Goal: Task Accomplishment & Management: Manage account settings

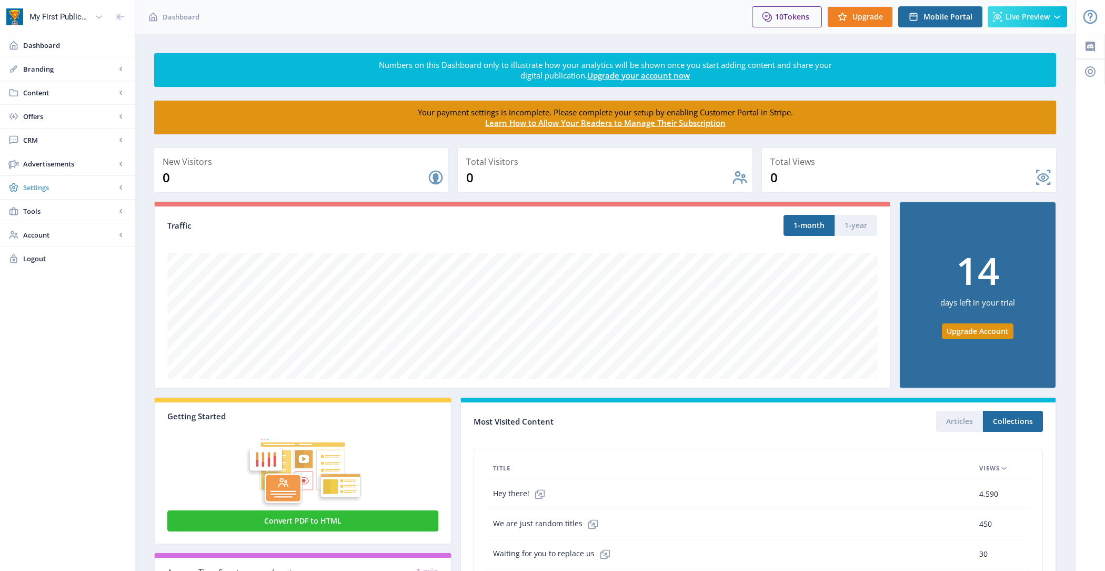
click at [54, 185] on span "Settings" at bounding box center [69, 187] width 93 height 11
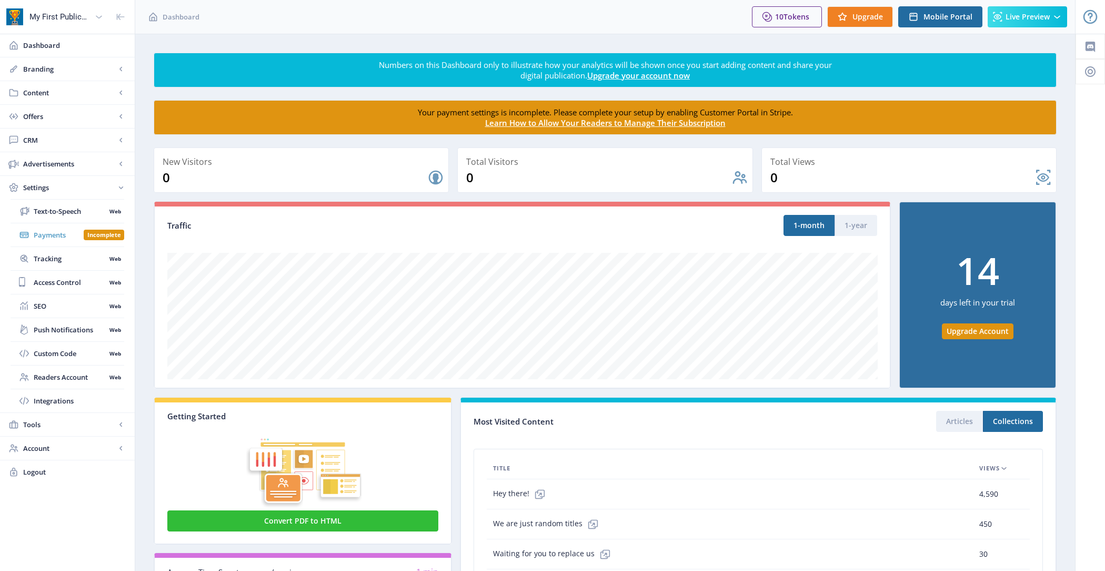
click at [61, 232] on span "Payments" at bounding box center [59, 235] width 50 height 11
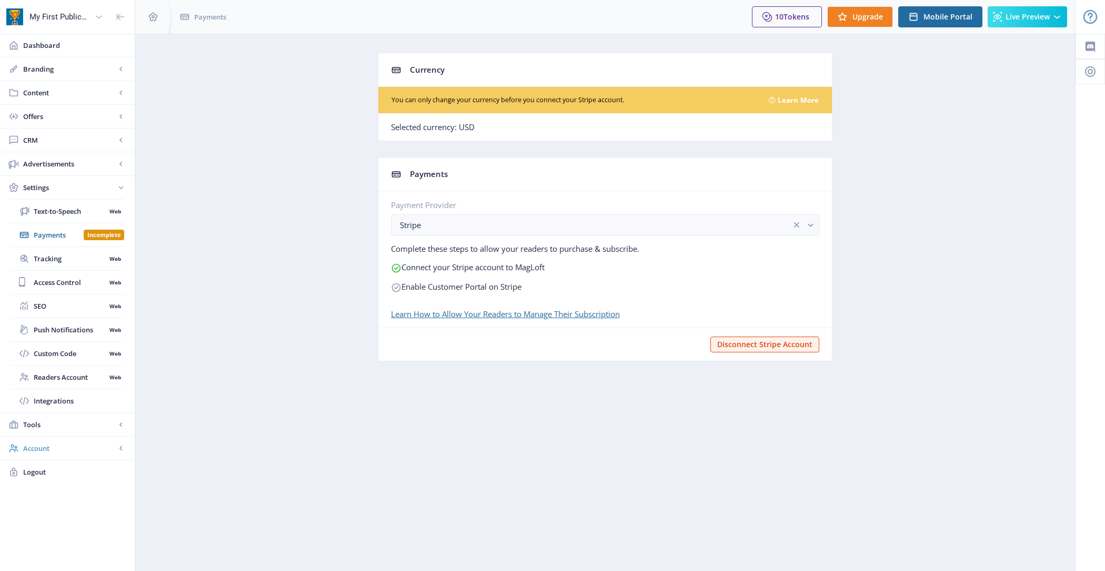
click at [63, 450] on span "Account" at bounding box center [69, 448] width 93 height 11
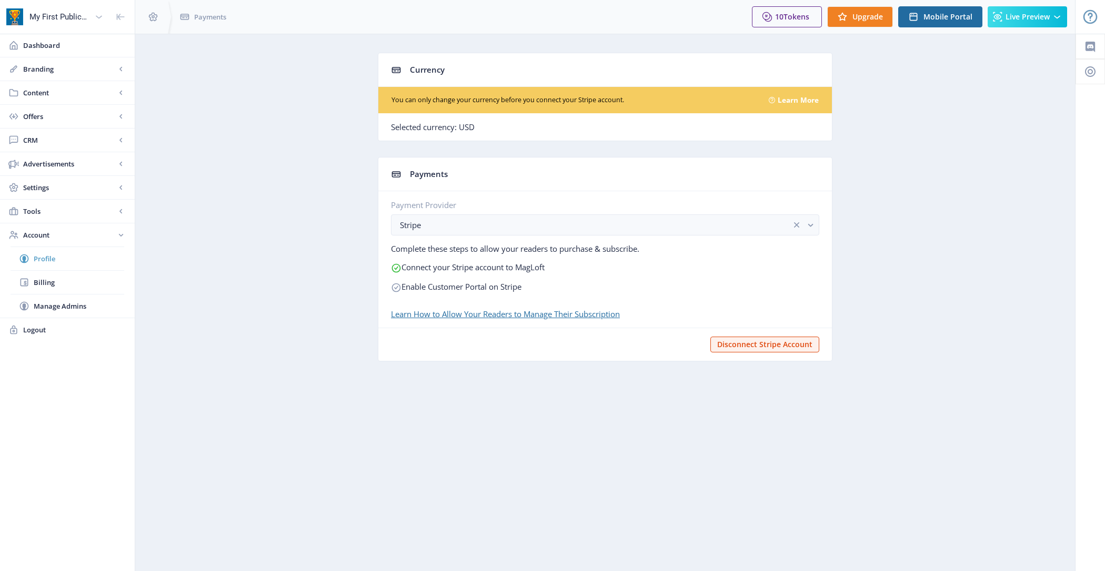
click at [88, 257] on span "Profile" at bounding box center [79, 258] width 91 height 11
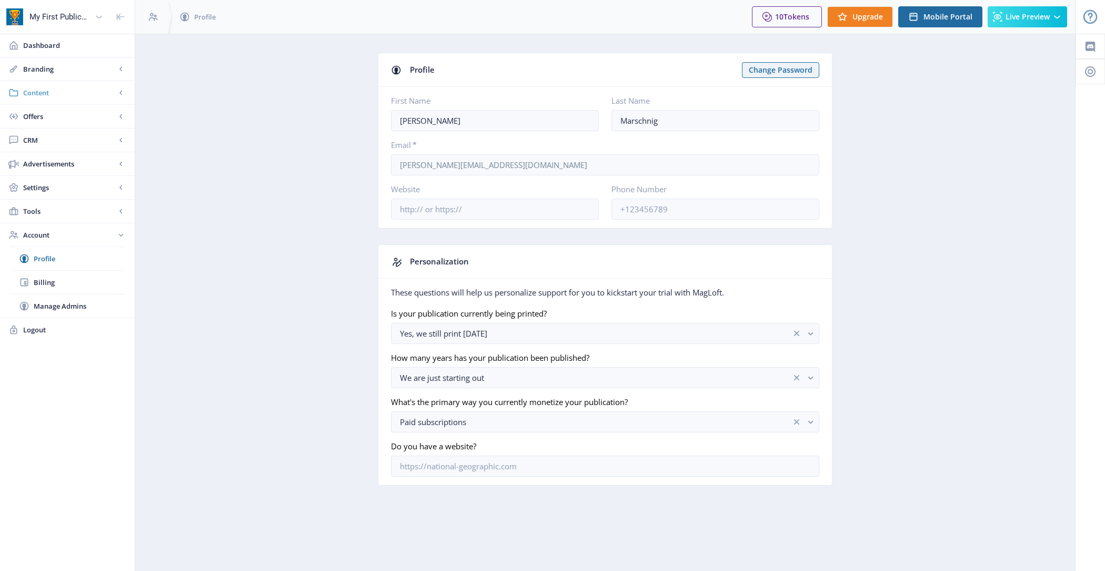
click at [68, 94] on span "Content" at bounding box center [69, 92] width 93 height 11
click at [69, 135] on span "Collections" at bounding box center [79, 140] width 91 height 11
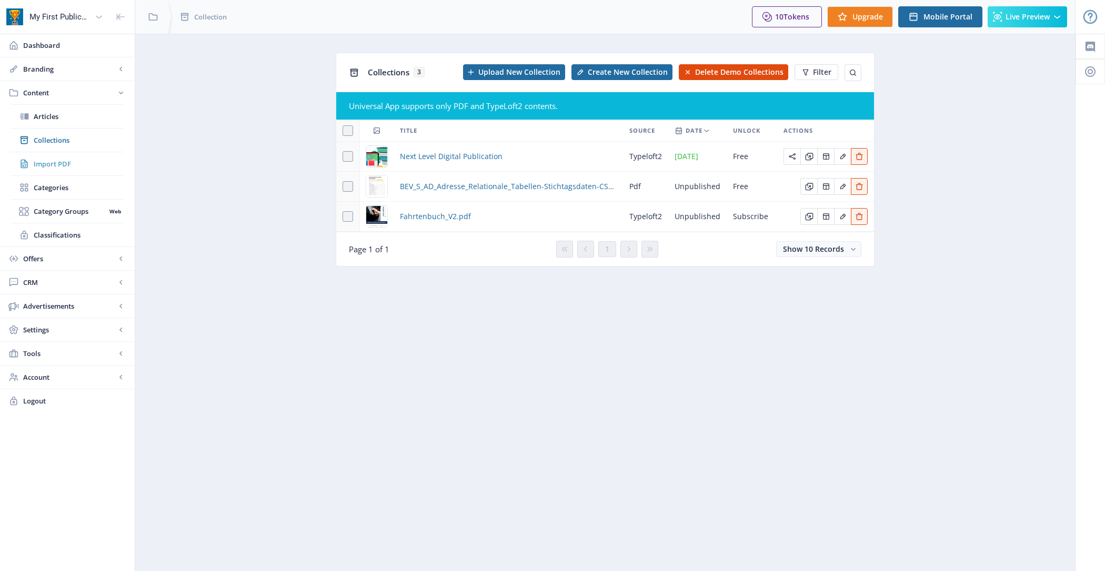
click at [68, 166] on span "Import PDF" at bounding box center [79, 163] width 91 height 11
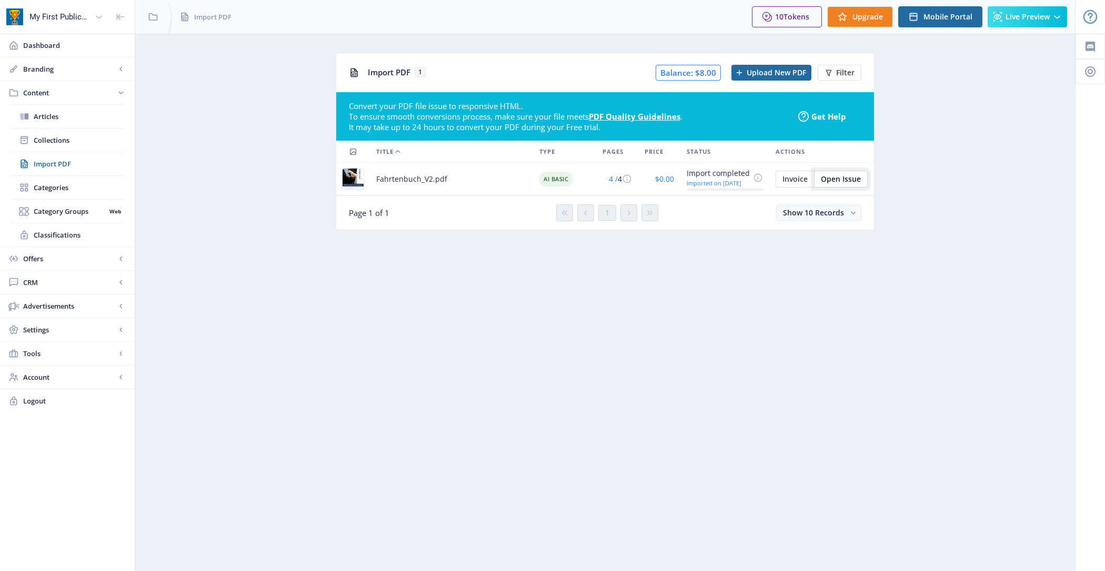
click at [846, 177] on span "Open Issue" at bounding box center [841, 179] width 40 height 8
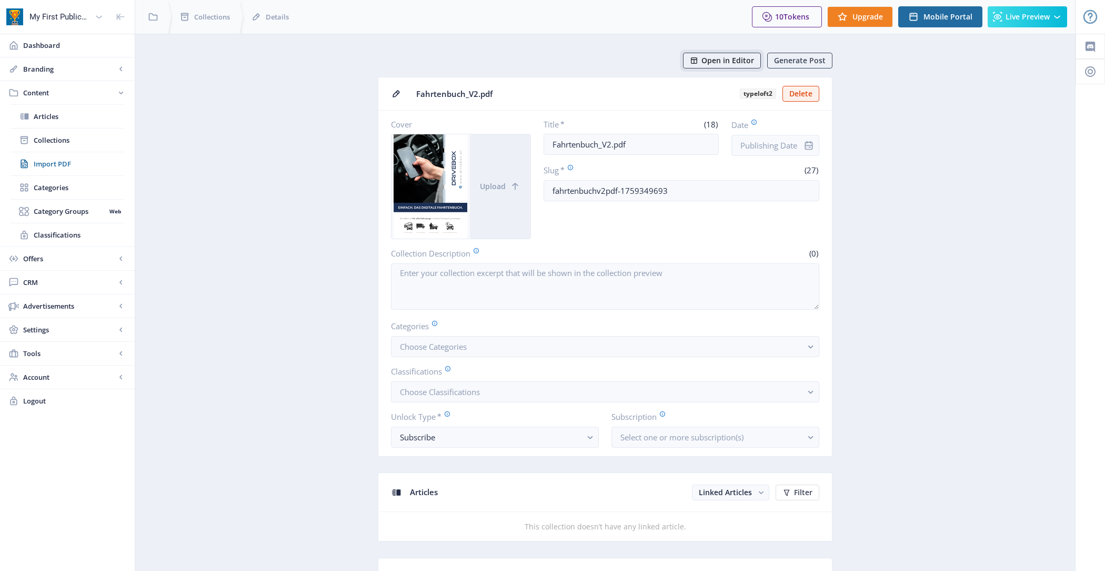
click at [722, 59] on span "Open in Editor" at bounding box center [728, 60] width 53 height 8
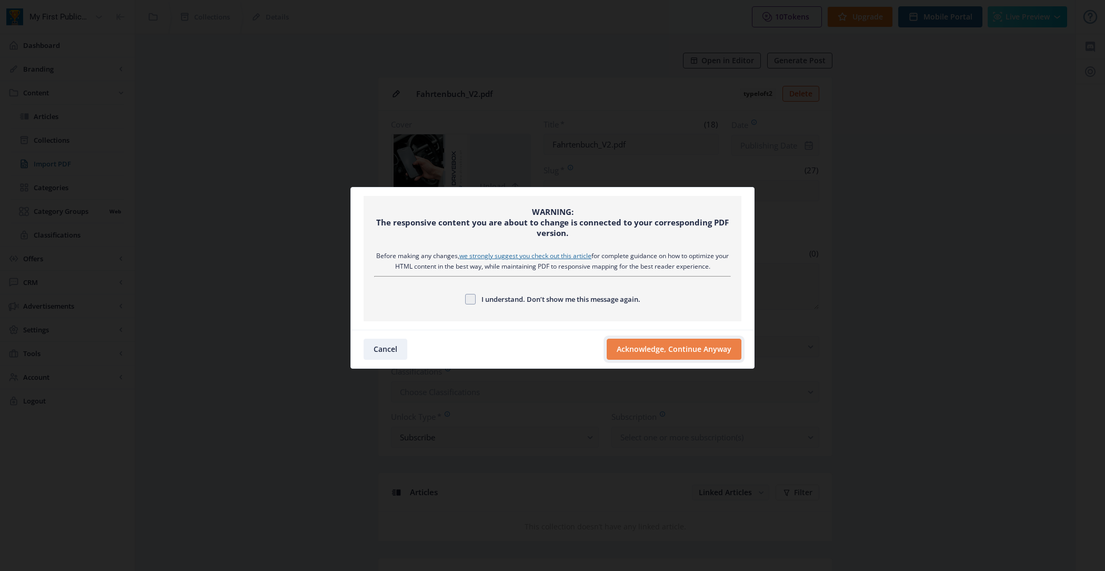
click at [684, 346] on button "Acknowledge, Continue Anyway" at bounding box center [674, 348] width 135 height 21
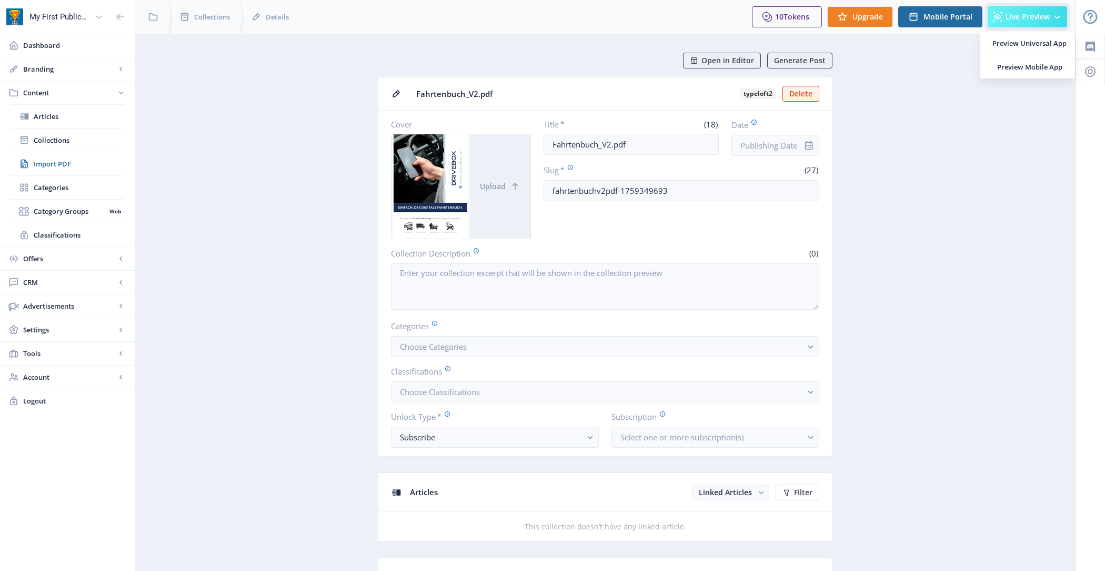
click at [1027, 16] on span "Live Preview" at bounding box center [1028, 17] width 44 height 8
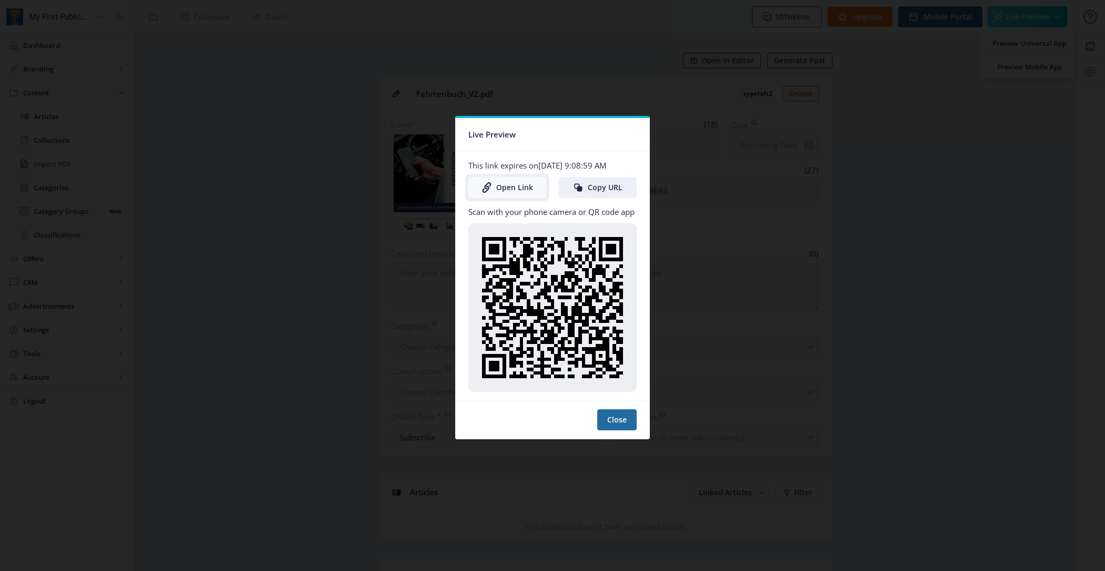
click at [501, 187] on link "Open Link" at bounding box center [508, 187] width 78 height 21
click at [612, 423] on button "Close" at bounding box center [616, 419] width 39 height 21
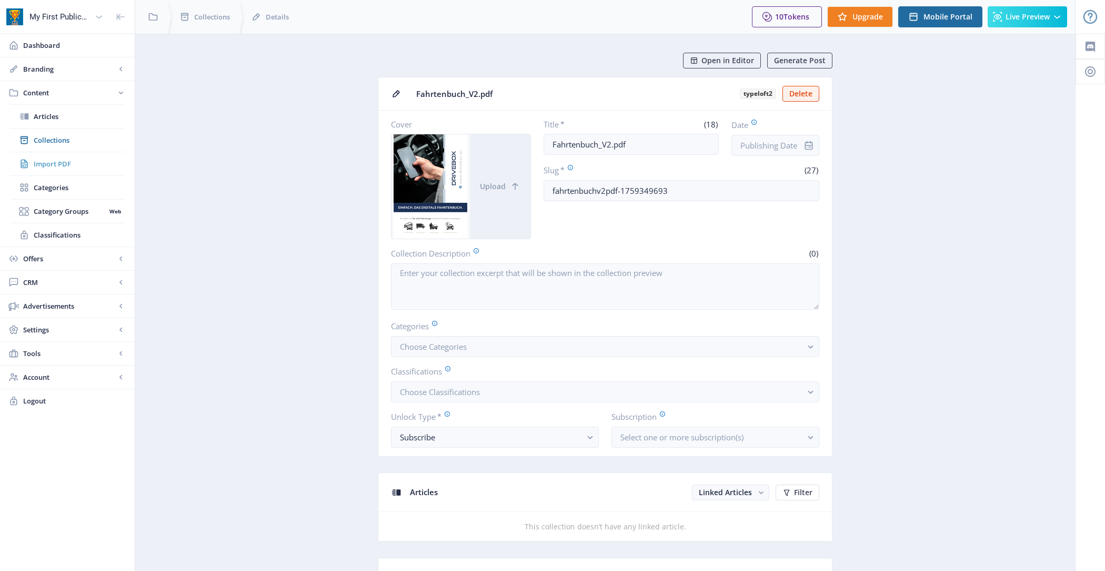
click at [91, 158] on span "Import PDF" at bounding box center [79, 163] width 91 height 11
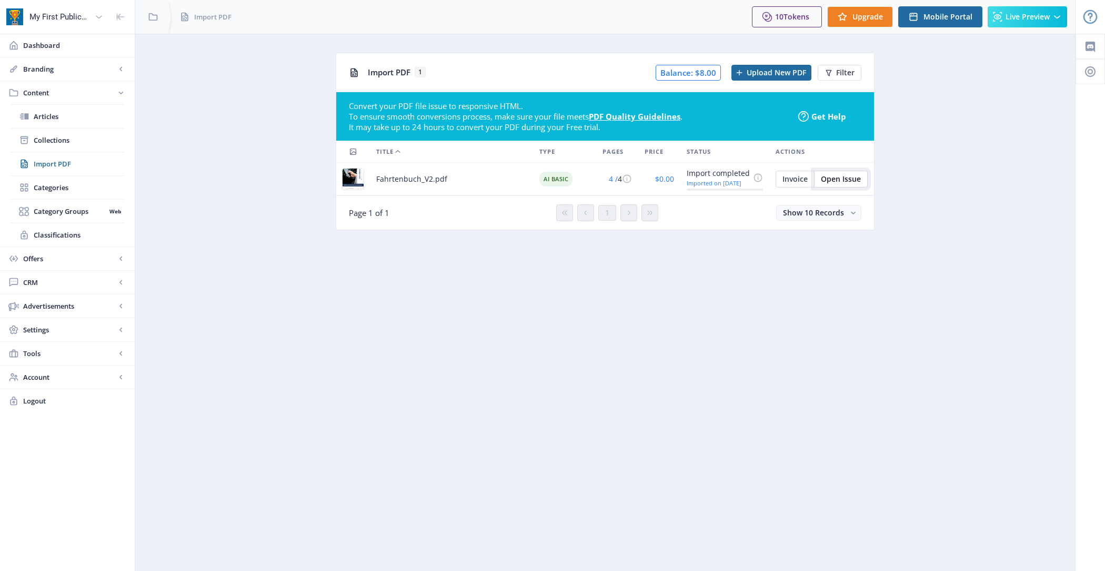
click at [841, 178] on span "Open Issue" at bounding box center [841, 179] width 40 height 8
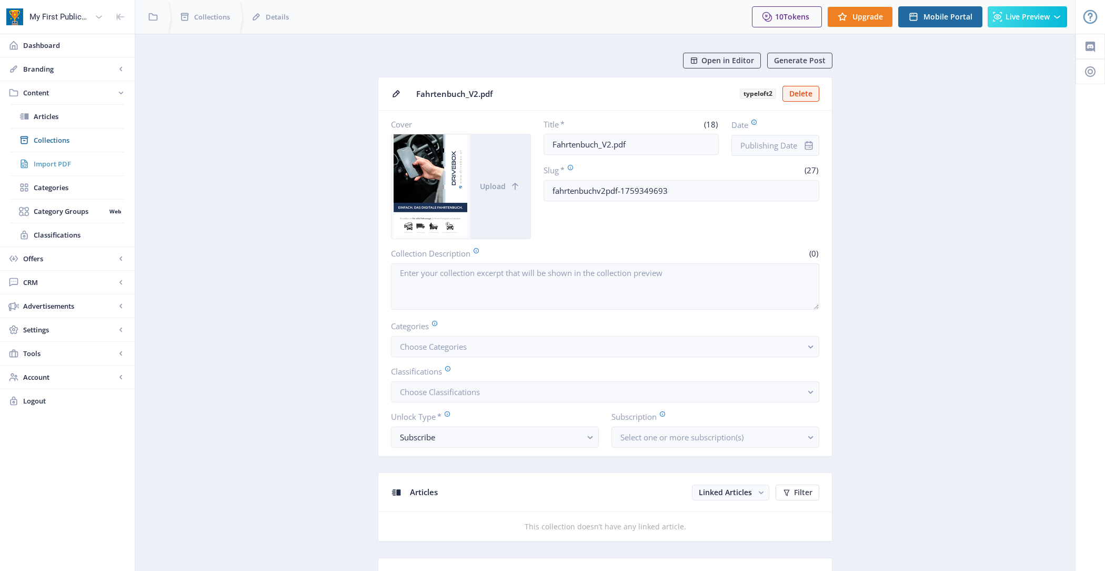
click at [78, 160] on span "Import PDF" at bounding box center [79, 163] width 91 height 11
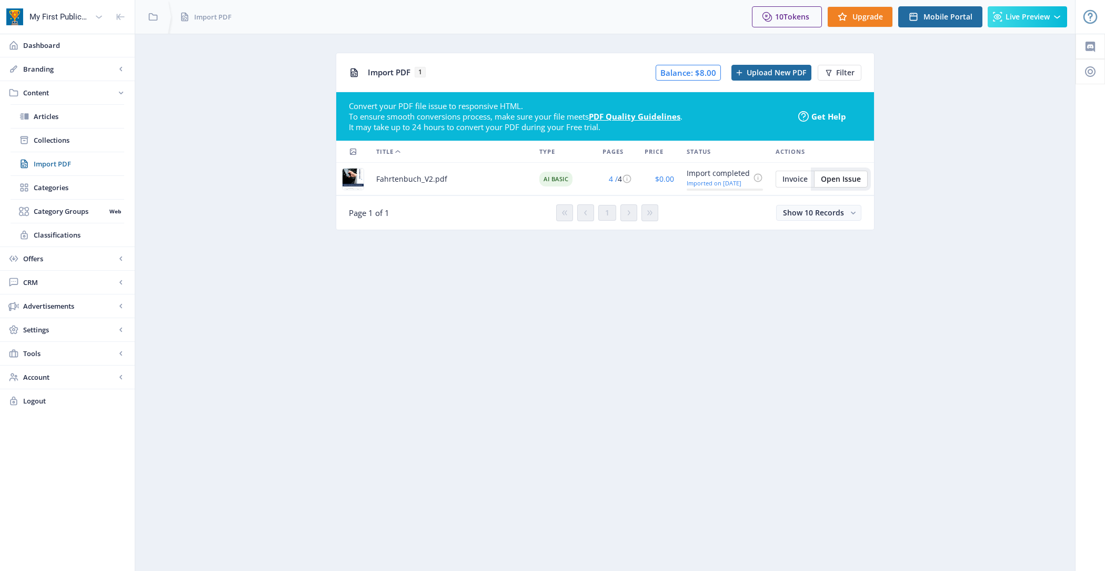
click at [844, 184] on button "Open Issue" at bounding box center [841, 179] width 54 height 17
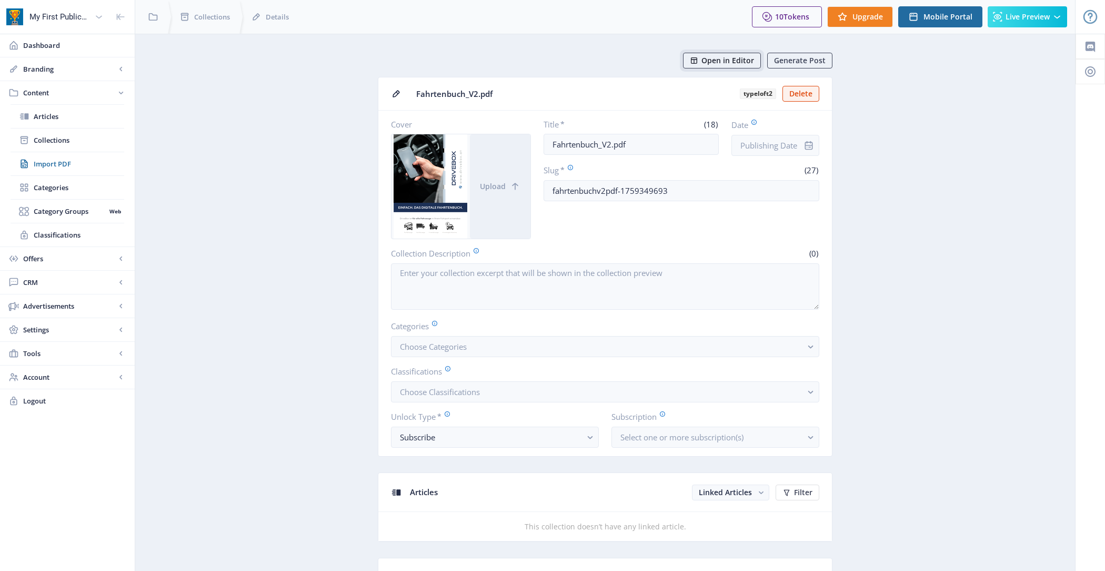
click at [736, 59] on span "Open in Editor" at bounding box center [728, 60] width 53 height 8
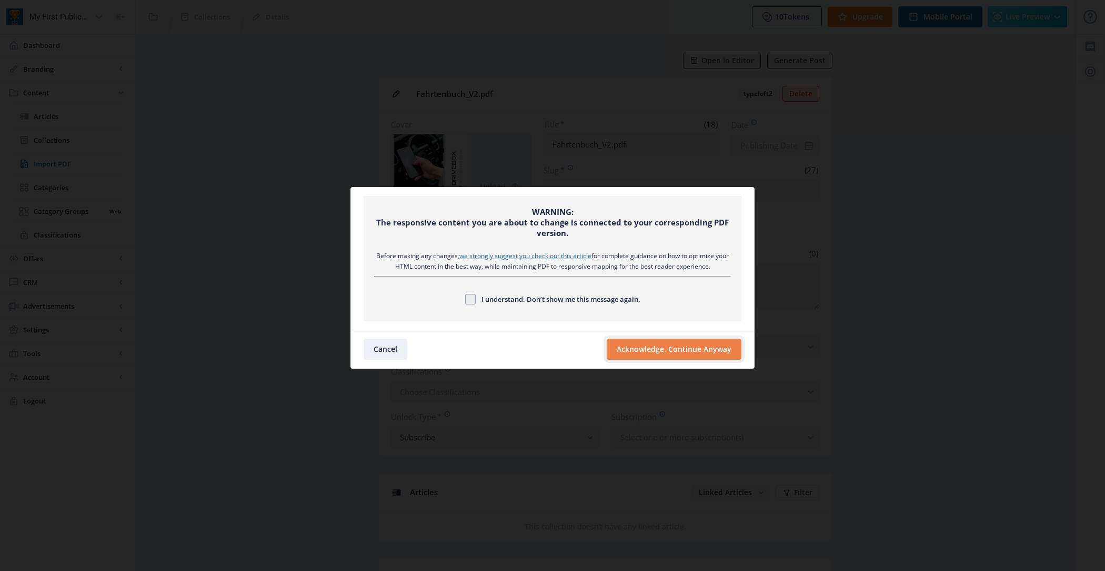
click at [669, 351] on button "Acknowledge, Continue Anyway" at bounding box center [674, 348] width 135 height 21
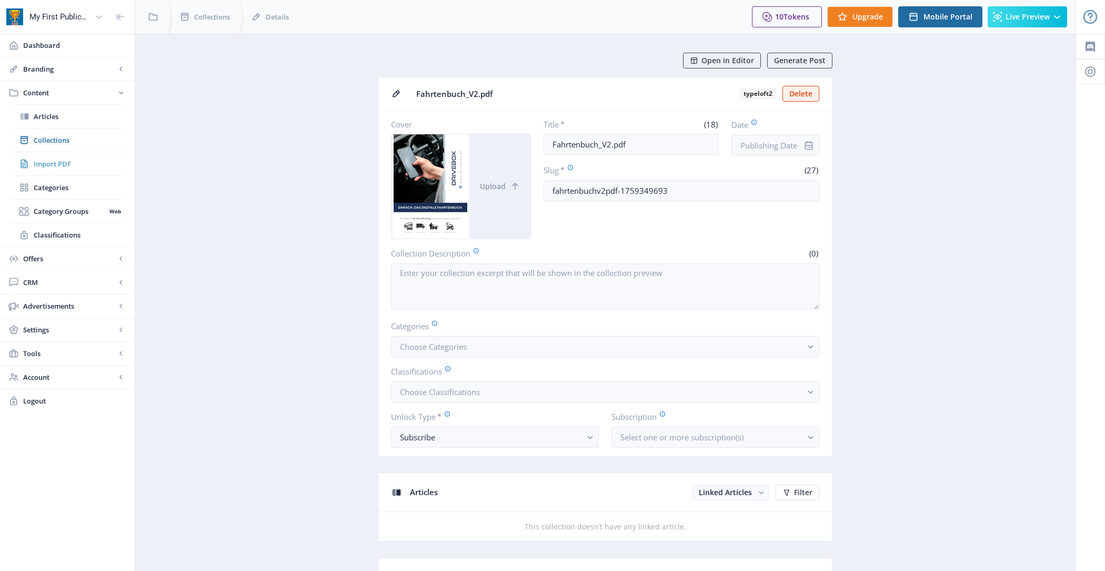
click at [87, 162] on span "Import PDF" at bounding box center [79, 163] width 91 height 11
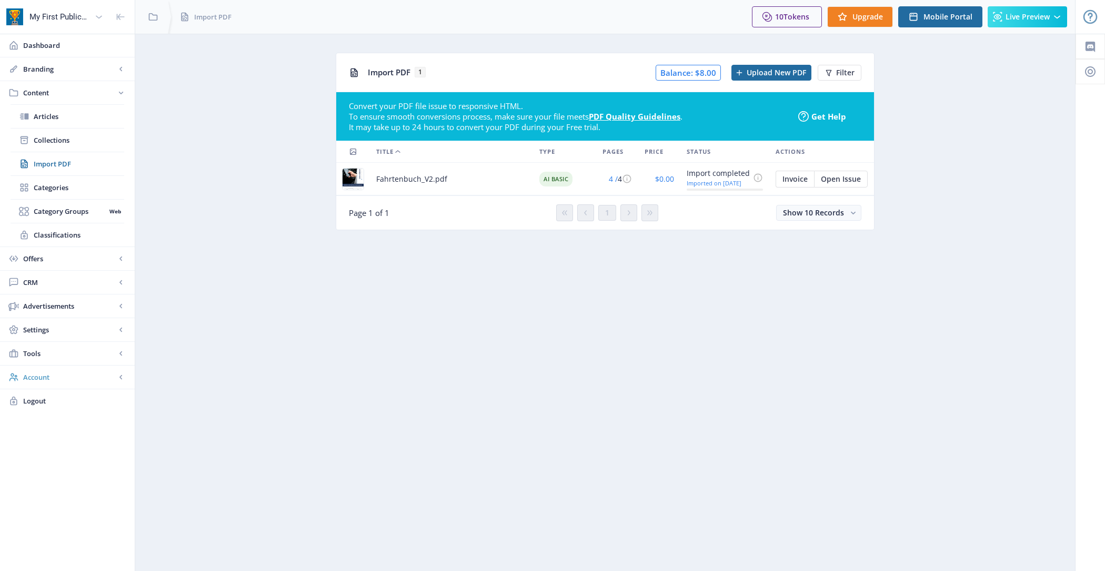
click at [43, 372] on span "Account" at bounding box center [69, 377] width 93 height 11
click at [66, 253] on span "Profile" at bounding box center [79, 258] width 91 height 11
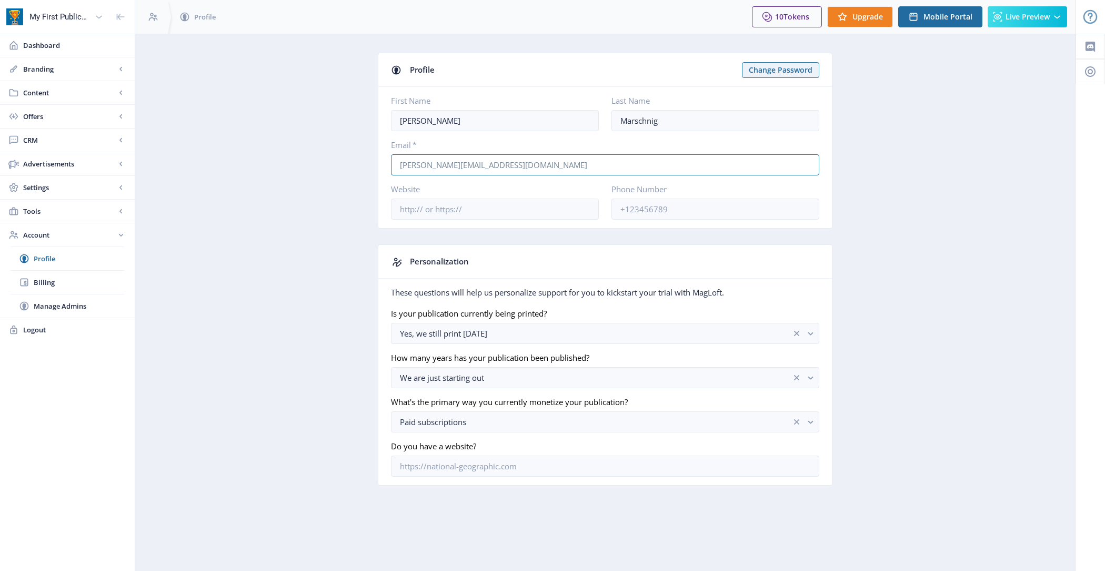
drag, startPoint x: 542, startPoint y: 161, endPoint x: 336, endPoint y: 161, distance: 205.3
click at [336, 161] on app-account-profile "Profile Change Password First Name Daniel Last Name Marschnig Email * daniel.ma…" at bounding box center [605, 277] width 903 height 449
click at [70, 96] on span "Content" at bounding box center [69, 92] width 93 height 11
click at [68, 141] on span "Collections" at bounding box center [79, 140] width 91 height 11
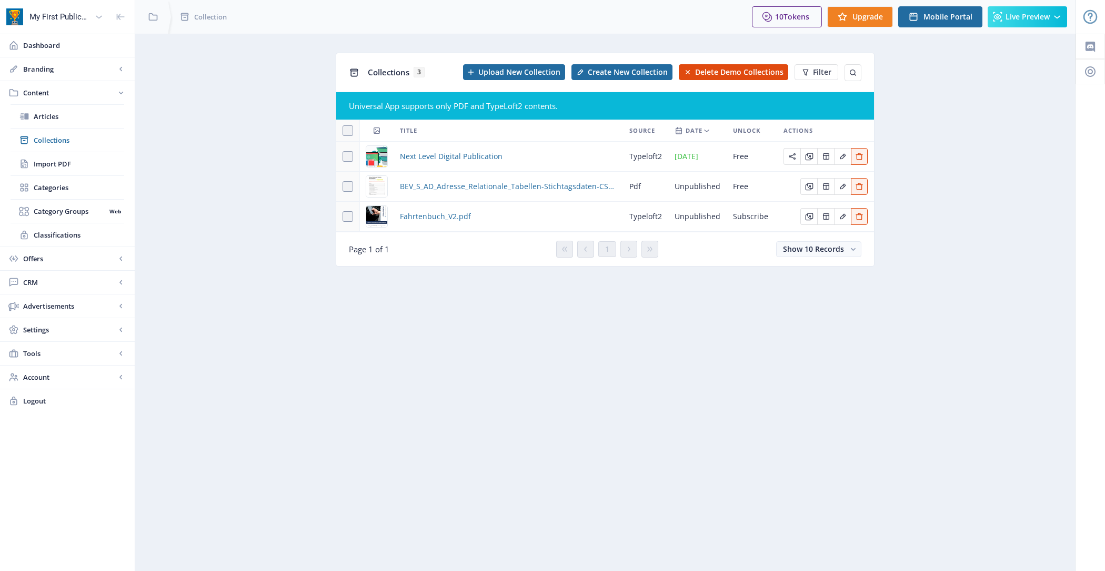
click at [417, 222] on td "Fahrtenbuch_V2.pdf" at bounding box center [509, 217] width 230 height 30
click at [417, 219] on span "Fahrtenbuch_V2.pdf" at bounding box center [435, 216] width 71 height 13
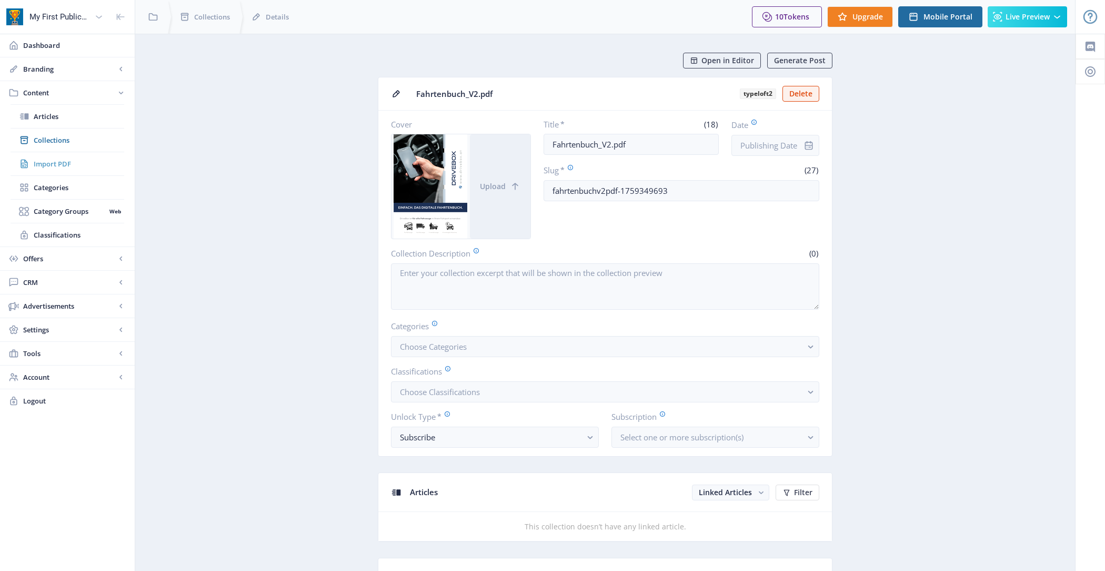
click at [60, 164] on span "Import PDF" at bounding box center [79, 163] width 91 height 11
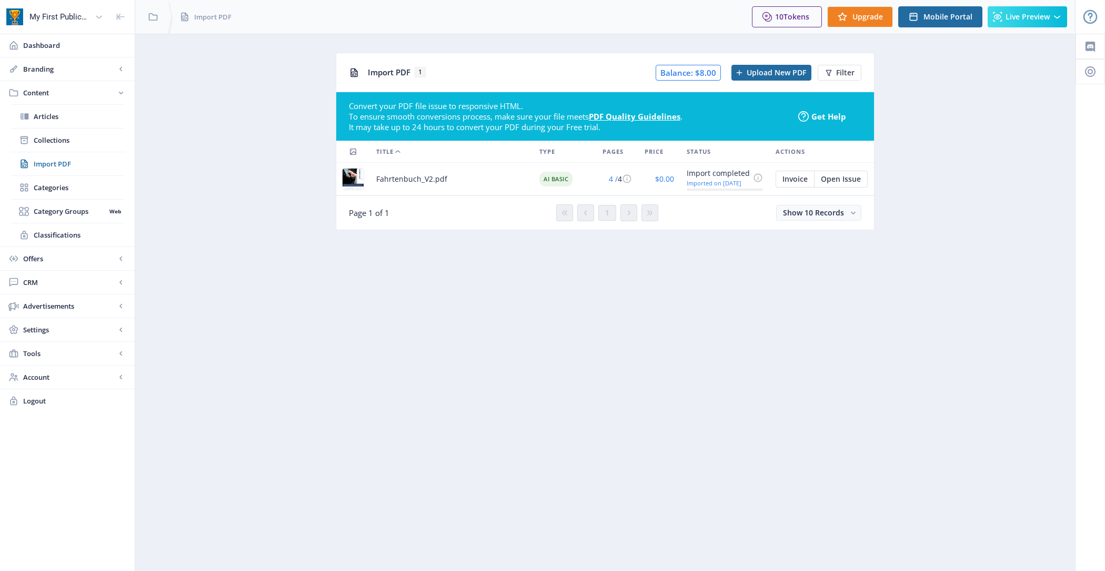
click at [426, 325] on nb-layout-column "Import PDF 1 Balance: $8.00 Upload New PDF Filter Convert your PDF file issue t…" at bounding box center [605, 302] width 941 height 537
click at [418, 313] on nb-layout-column "Import PDF 1 Balance: $8.00 Upload New PDF Filter Convert your PDF file issue t…" at bounding box center [605, 302] width 941 height 537
click at [803, 363] on nb-layout-column "Import PDF 1 Balance: $8.00 Upload New PDF Filter Convert your PDF file issue t…" at bounding box center [605, 302] width 941 height 537
click at [81, 161] on span "Import PDF" at bounding box center [79, 163] width 91 height 11
click at [831, 183] on span "Open Issue" at bounding box center [841, 179] width 40 height 8
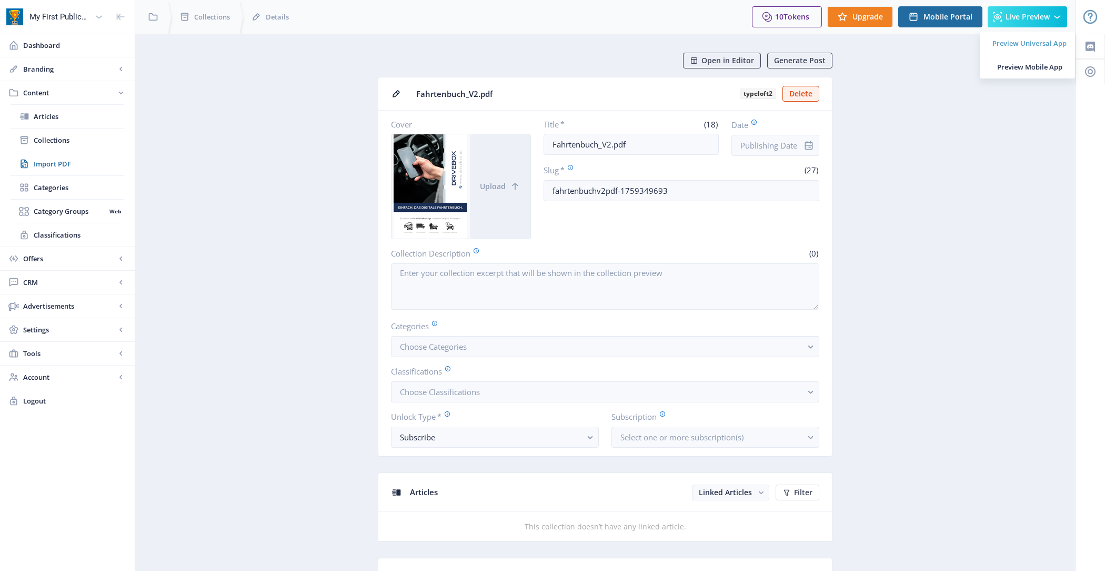
click at [1002, 46] on span "Preview Universal App" at bounding box center [1030, 43] width 74 height 11
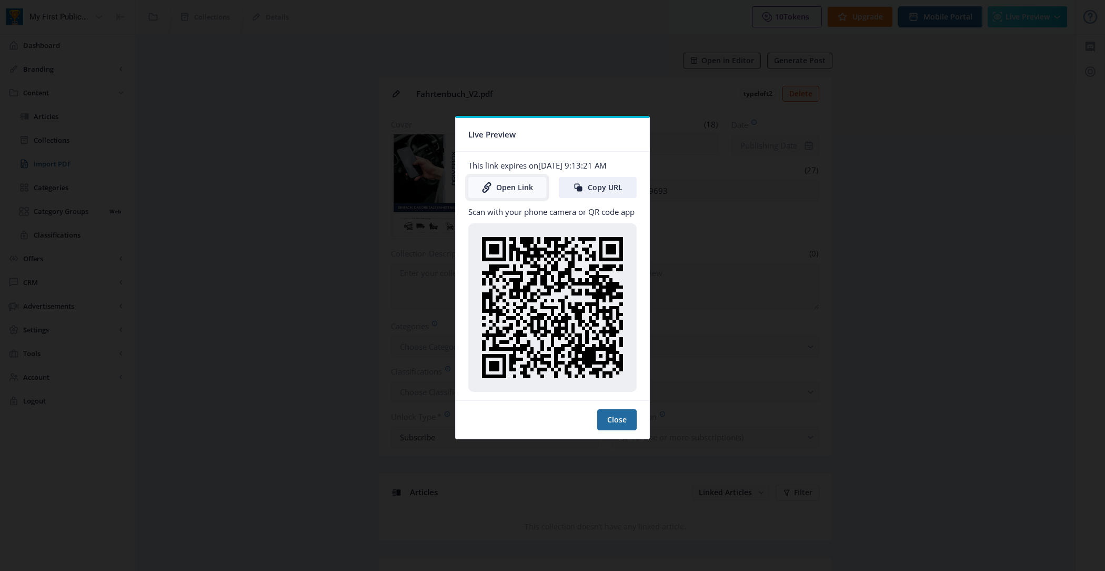
click at [498, 190] on link "Open Link" at bounding box center [508, 187] width 78 height 21
click at [620, 410] on button "Close" at bounding box center [616, 419] width 39 height 21
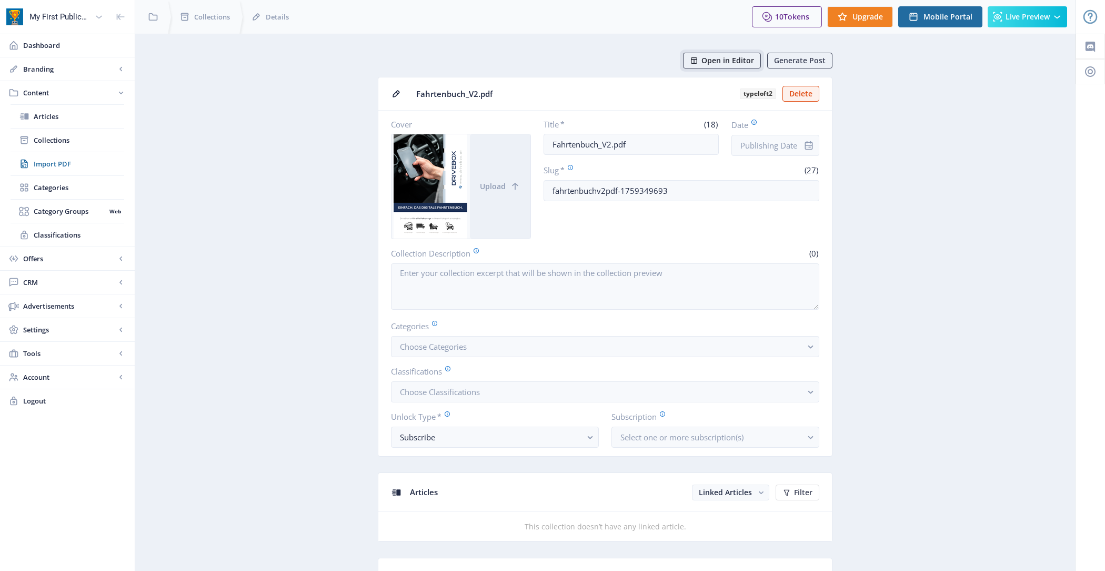
click at [734, 58] on span "Open in Editor" at bounding box center [728, 60] width 53 height 8
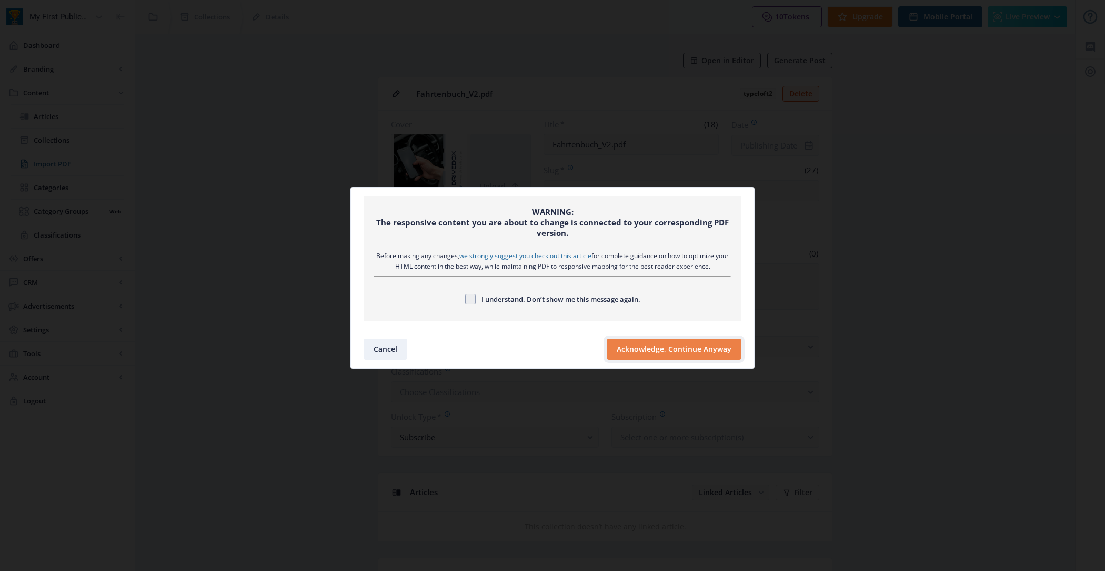
click at [672, 342] on button "Acknowledge, Continue Anyway" at bounding box center [674, 348] width 135 height 21
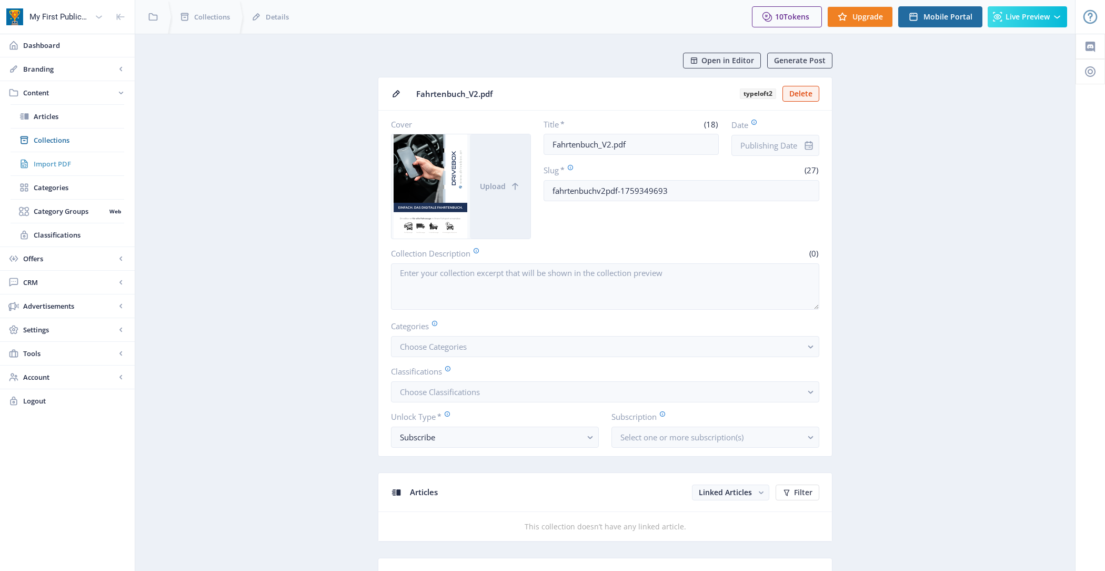
click at [67, 166] on span "Import PDF" at bounding box center [79, 163] width 91 height 11
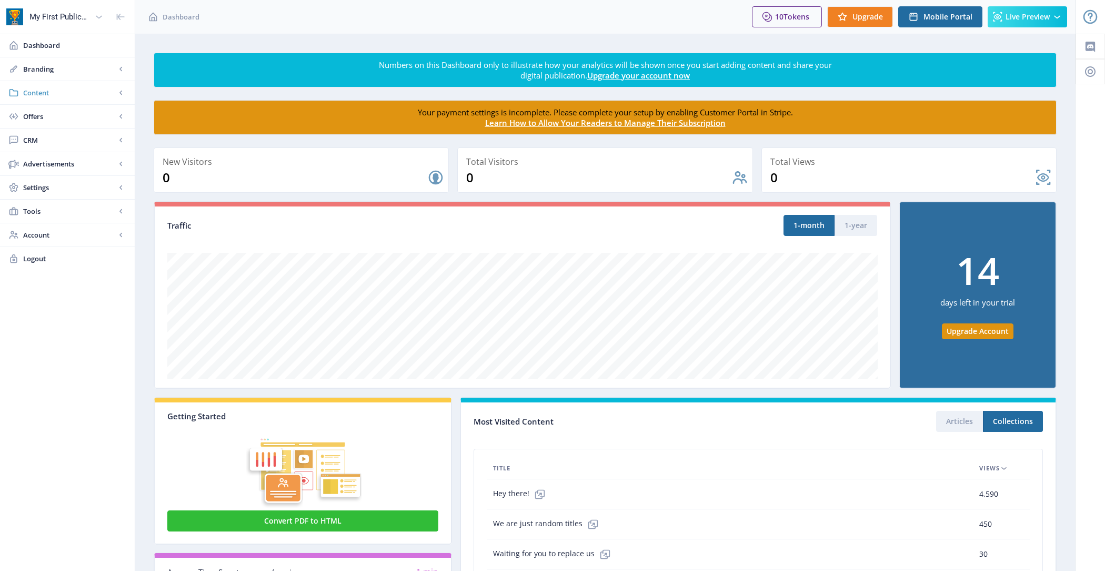
click at [85, 89] on span "Content" at bounding box center [69, 92] width 93 height 11
click at [73, 113] on span "Articles" at bounding box center [79, 116] width 91 height 11
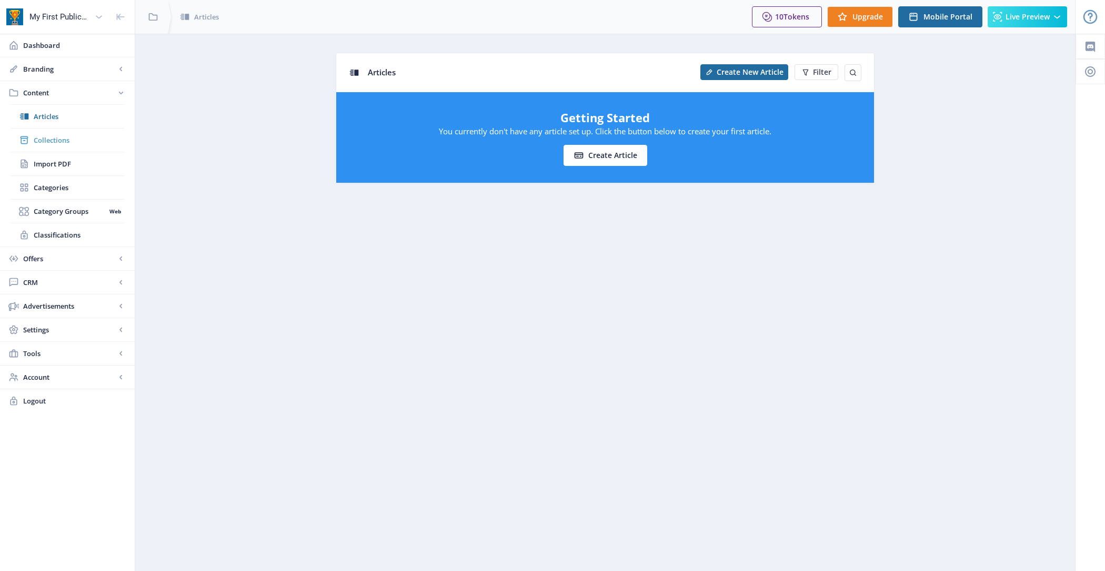
click at [74, 135] on span "Collections" at bounding box center [79, 140] width 91 height 11
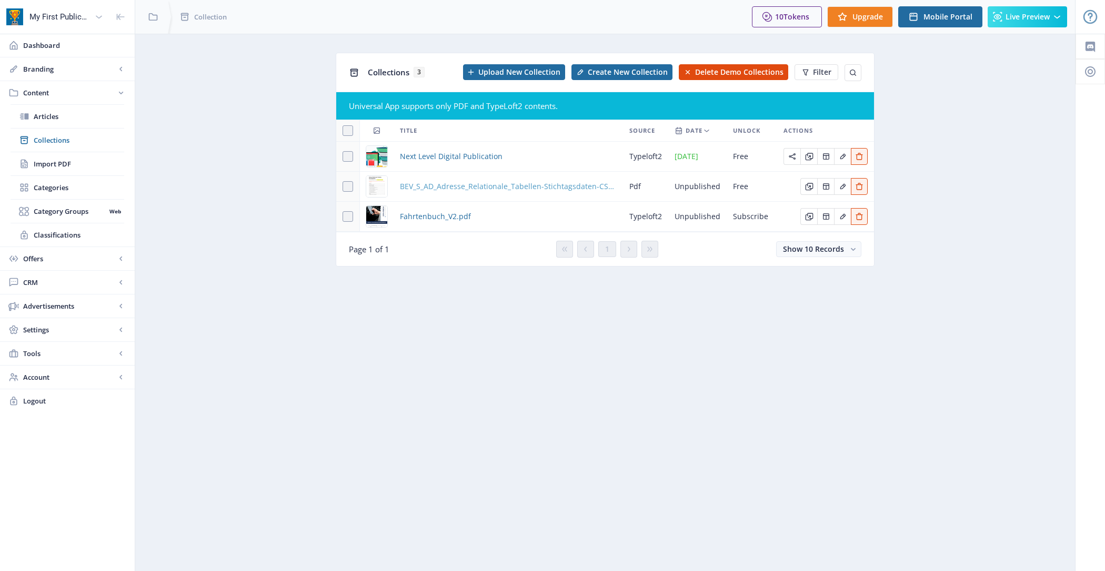
click at [489, 190] on span "BEV_S_AD_Adresse_Relationale_Tabellen-Stichtagsdaten-CSV_V1.5." at bounding box center [508, 186] width 217 height 13
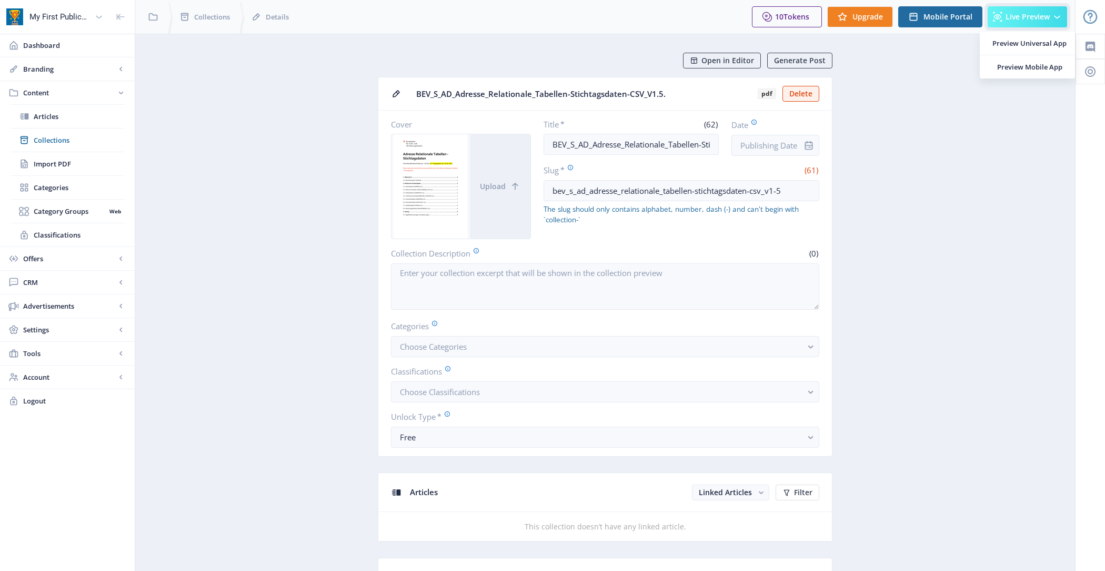
click at [1033, 15] on span "Live Preview" at bounding box center [1028, 17] width 44 height 8
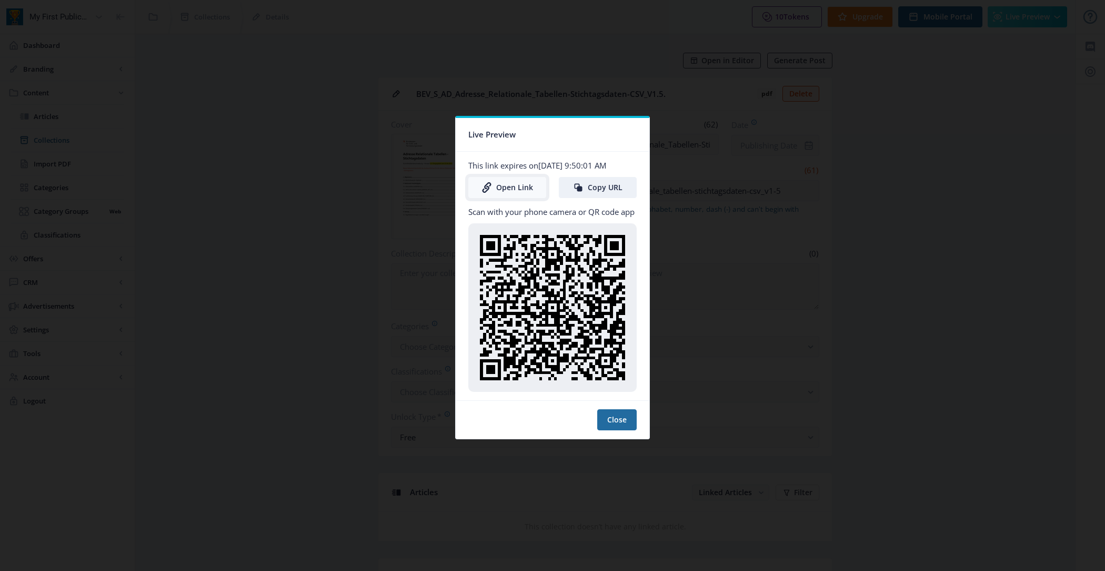
click at [519, 182] on link "Open Link" at bounding box center [508, 187] width 78 height 21
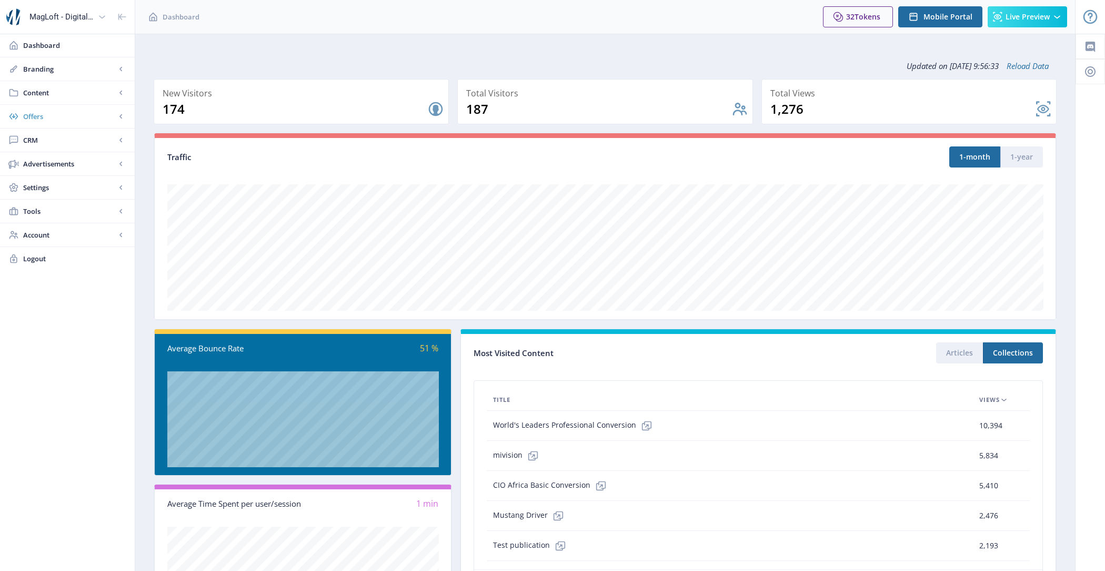
click at [75, 108] on link "Offers" at bounding box center [67, 116] width 135 height 23
click at [60, 93] on span "Content" at bounding box center [69, 92] width 93 height 11
click at [65, 158] on span "Import PDF" at bounding box center [79, 163] width 91 height 11
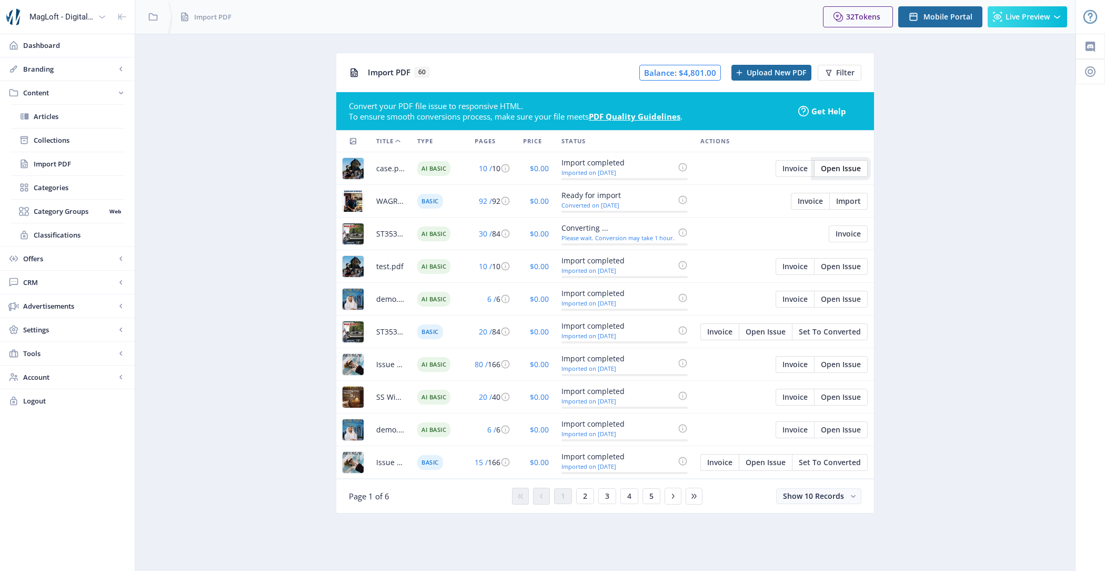
click at [844, 170] on span "Open Issue" at bounding box center [841, 168] width 40 height 8
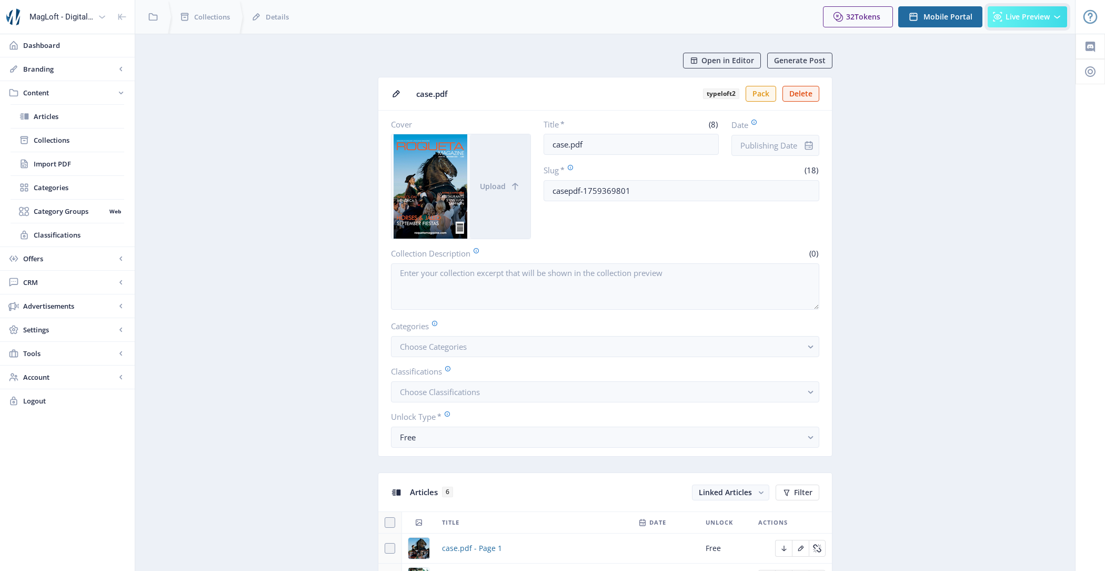
click at [1032, 19] on span "Live Preview" at bounding box center [1028, 17] width 44 height 8
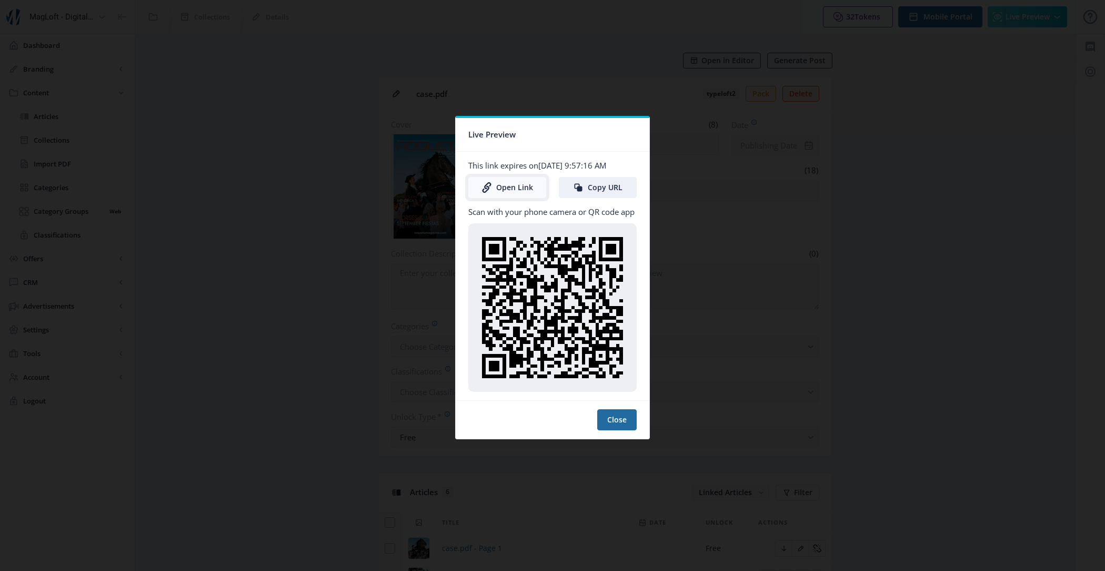
click at [510, 182] on link "Open Link" at bounding box center [508, 187] width 78 height 21
click at [620, 405] on nb-card-footer "Close" at bounding box center [553, 419] width 194 height 38
click at [620, 424] on button "Close" at bounding box center [616, 419] width 39 height 21
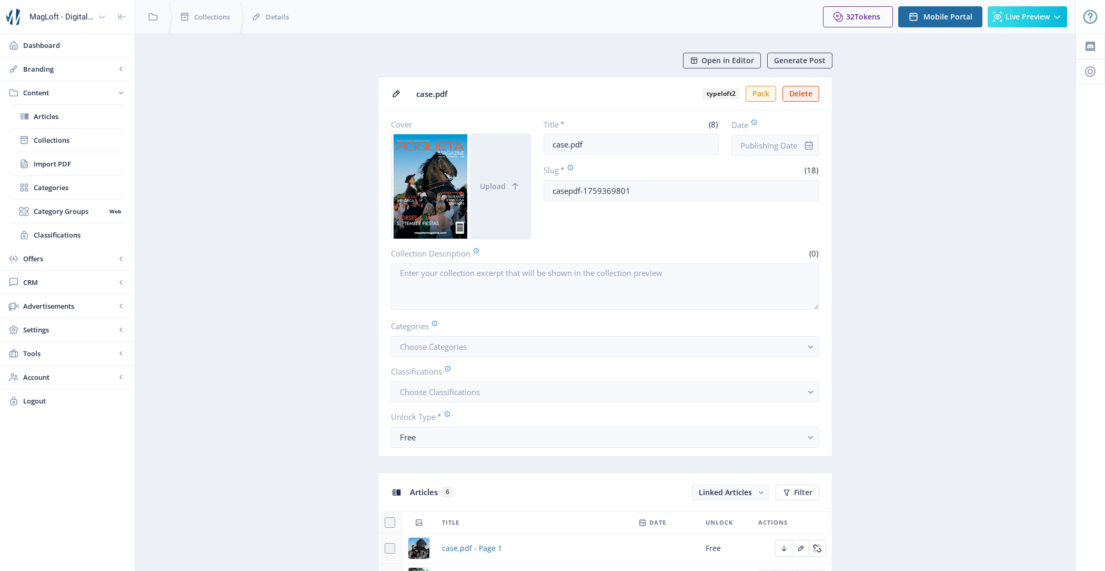
click at [51, 377] on span "Account" at bounding box center [69, 377] width 93 height 11
click at [67, 255] on span "Profile" at bounding box center [79, 258] width 91 height 11
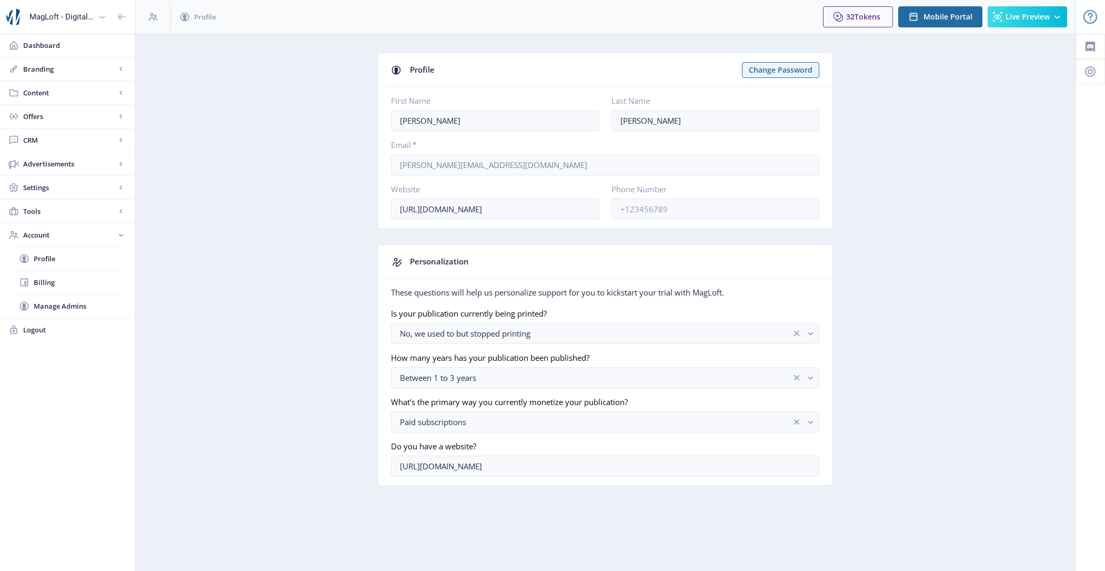
click at [260, 147] on app-account-profile "Profile Change Password First Name Nick Last Name Martin Email * nick@nickmarti…" at bounding box center [605, 277] width 903 height 449
click at [76, 96] on span "Content" at bounding box center [69, 92] width 93 height 11
click at [81, 139] on span "Collections" at bounding box center [79, 140] width 91 height 11
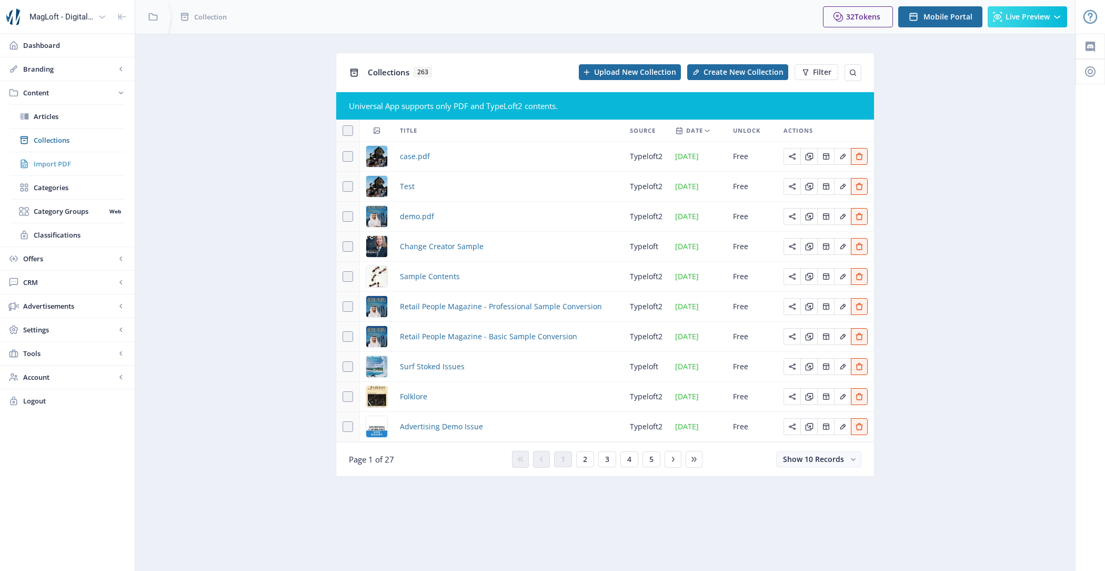
click at [87, 165] on span "Import PDF" at bounding box center [79, 163] width 91 height 11
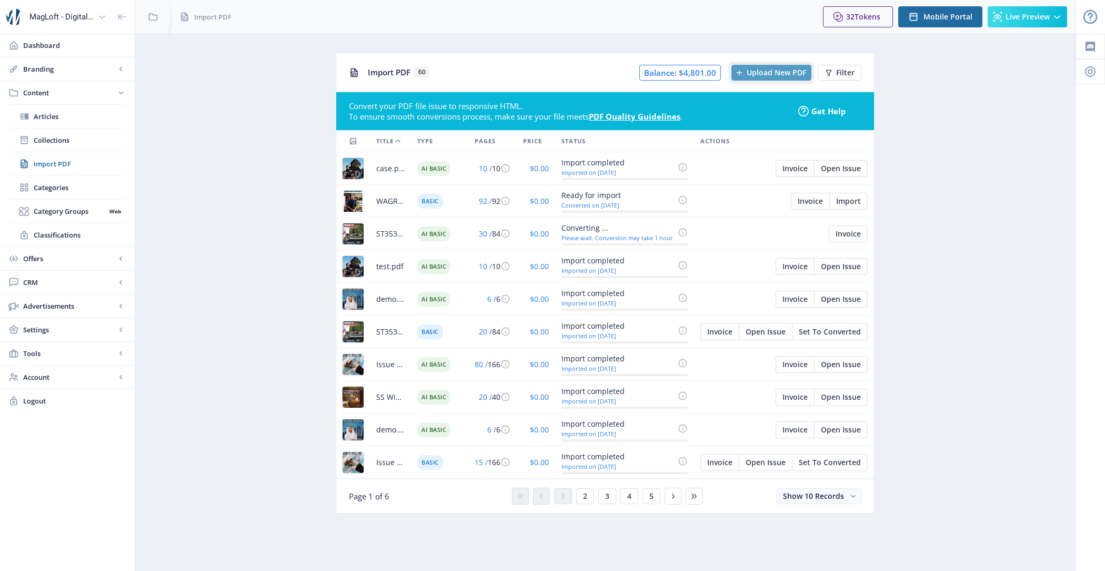
click at [763, 68] on span "Upload New PDF" at bounding box center [776, 72] width 59 height 8
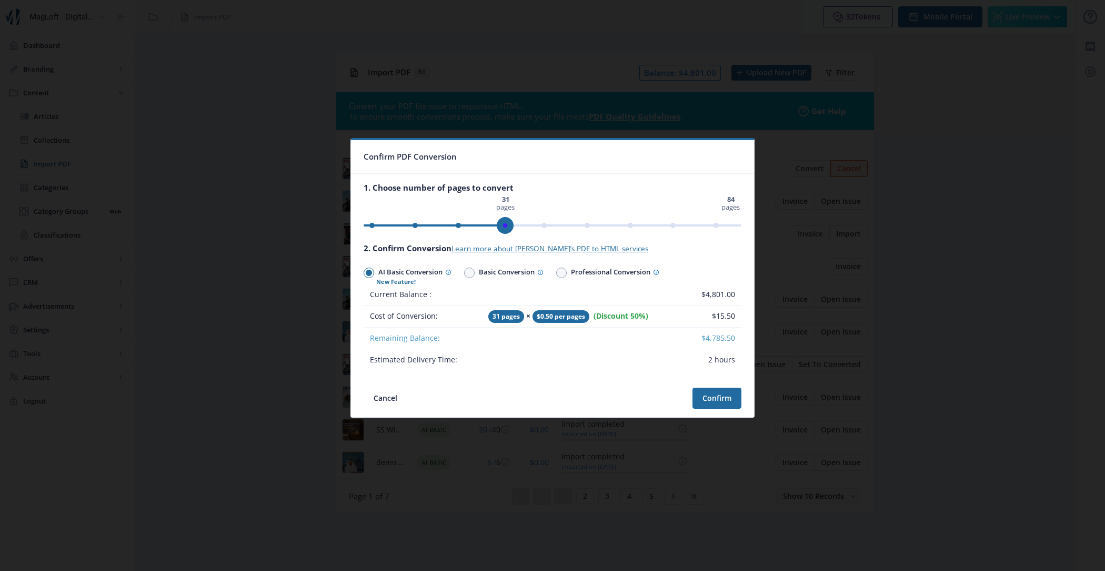
drag, startPoint x: 738, startPoint y: 228, endPoint x: 506, endPoint y: 229, distance: 231.6
click at [506, 229] on span "ngx-slider" at bounding box center [505, 225] width 17 height 17
drag, startPoint x: 505, startPoint y: 225, endPoint x: 487, endPoint y: 221, distance: 18.4
click at [487, 221] on span "ngx-slider" at bounding box center [488, 225] width 17 height 17
drag, startPoint x: 484, startPoint y: 222, endPoint x: 502, endPoint y: 224, distance: 18.5
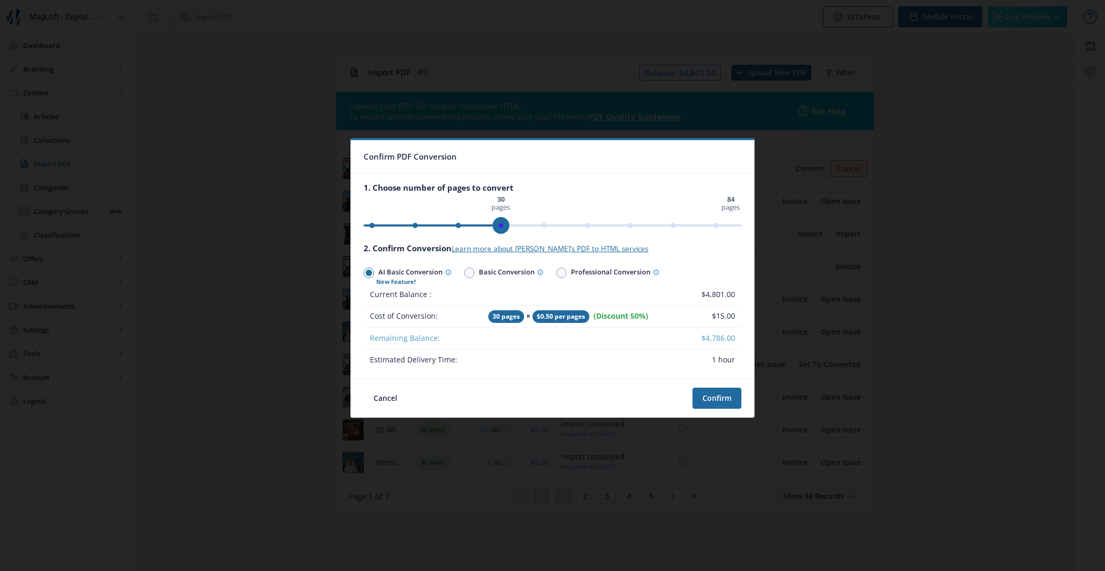
click at [502, 224] on span "ngx-slider" at bounding box center [501, 225] width 17 height 17
click at [498, 223] on span "ngx-slider" at bounding box center [505, 225] width 17 height 17
click at [500, 225] on span "ngx-slider" at bounding box center [501, 225] width 17 height 17
click at [715, 404] on button "Confirm" at bounding box center [717, 397] width 49 height 21
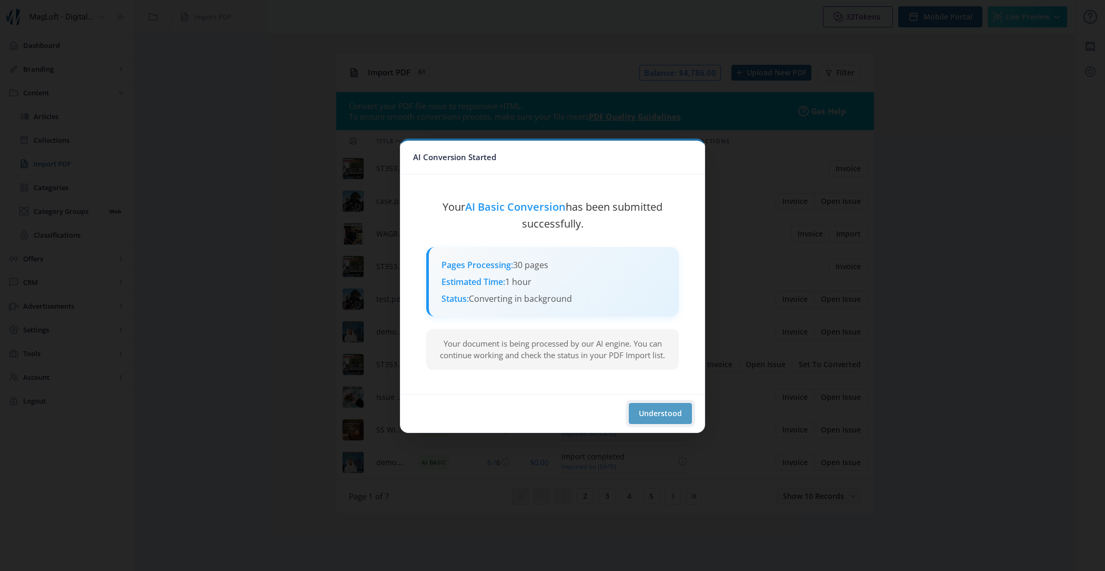
click at [656, 414] on button "Understood" at bounding box center [660, 413] width 63 height 21
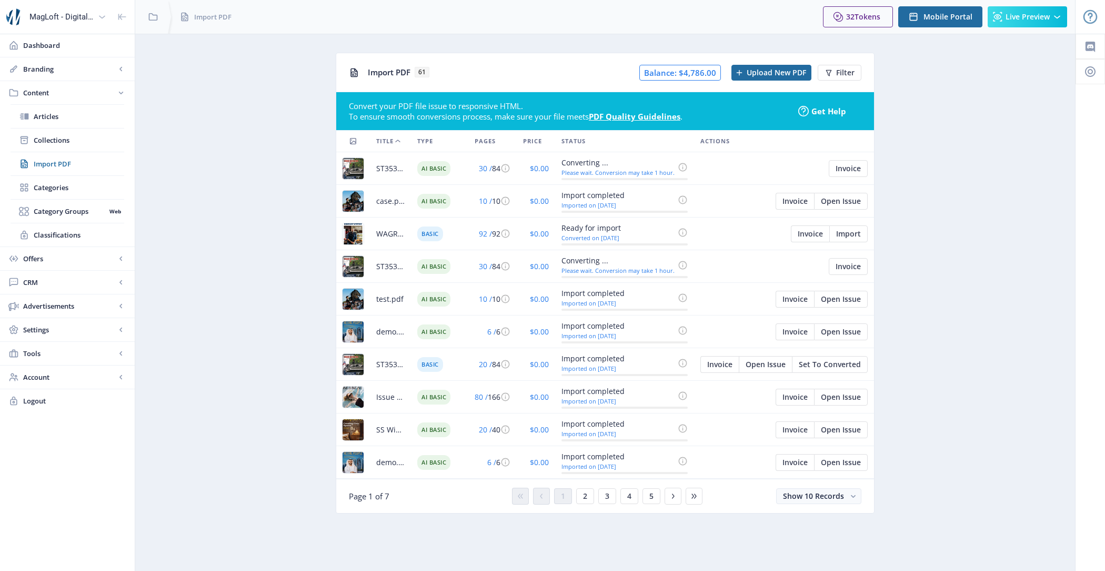
click at [305, 66] on app-content-pdf-import "Import PDF 61 Balance: $4,786.00 Upload New PDF Filter Convert your PDF file is…" at bounding box center [605, 291] width 903 height 476
click at [176, 247] on app-content-pdf-import "Import PDF 61 Balance: $4,786.00 Upload New PDF Filter Convert your PDF file is…" at bounding box center [605, 291] width 903 height 476
drag, startPoint x: 419, startPoint y: 168, endPoint x: 453, endPoint y: 171, distance: 33.8
click at [453, 171] on td "AI Basic" at bounding box center [439, 168] width 57 height 33
click at [436, 203] on span "AI Basic" at bounding box center [433, 201] width 33 height 15
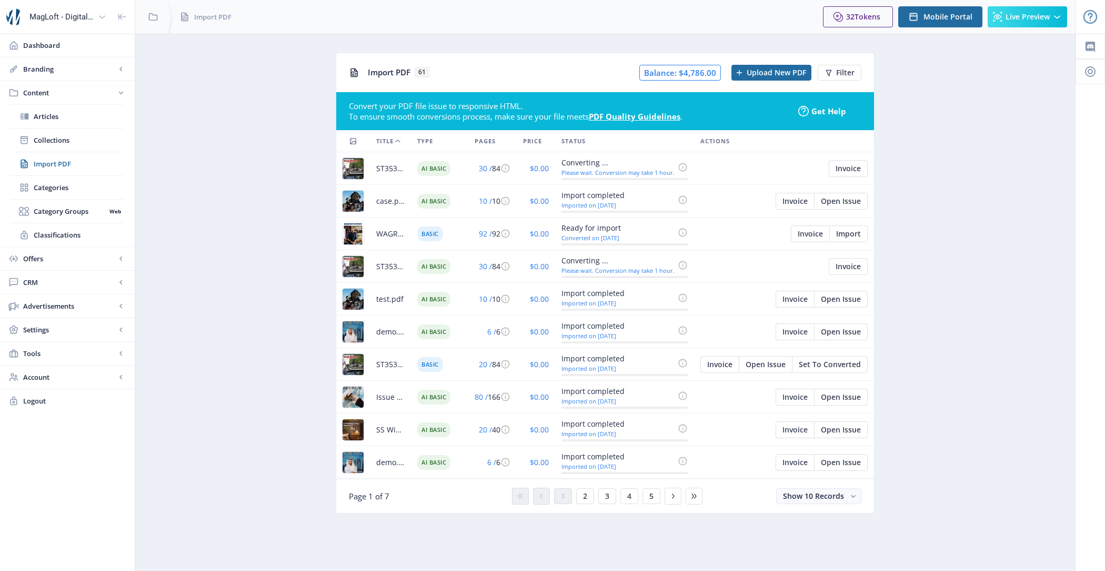
drag, startPoint x: 420, startPoint y: 200, endPoint x: 455, endPoint y: 204, distance: 35.6
click at [455, 204] on td "AI Basic" at bounding box center [439, 201] width 57 height 33
click at [225, 176] on app-content-pdf-import "Import PDF 61 Balance: $4,786.00 Upload New PDF Filter Convert your PDF file is…" at bounding box center [605, 291] width 903 height 476
click at [243, 155] on app-content-pdf-import "Import PDF 61 Balance: $4,786.00 Upload New PDF Filter Convert your PDF file is…" at bounding box center [605, 291] width 903 height 476
drag, startPoint x: 423, startPoint y: 167, endPoint x: 449, endPoint y: 167, distance: 25.8
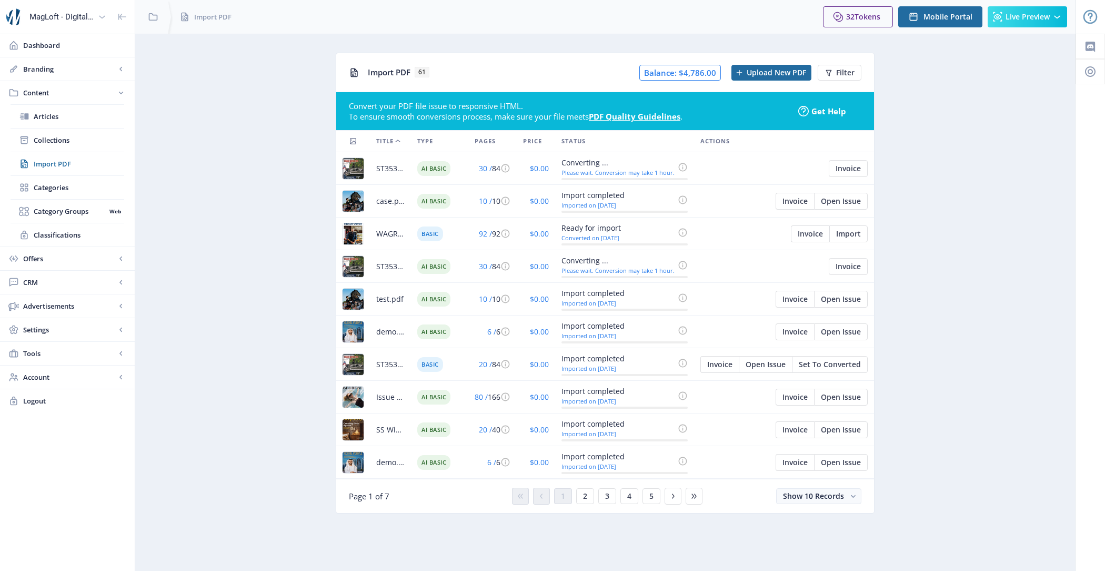
click at [449, 167] on span "AI Basic" at bounding box center [433, 168] width 33 height 15
click at [442, 185] on td "AI Basic" at bounding box center [439, 201] width 57 height 33
drag, startPoint x: 421, startPoint y: 199, endPoint x: 448, endPoint y: 198, distance: 26.9
click at [448, 198] on span "AI Basic" at bounding box center [433, 201] width 33 height 15
click at [448, 206] on td "AI Basic" at bounding box center [439, 201] width 57 height 33
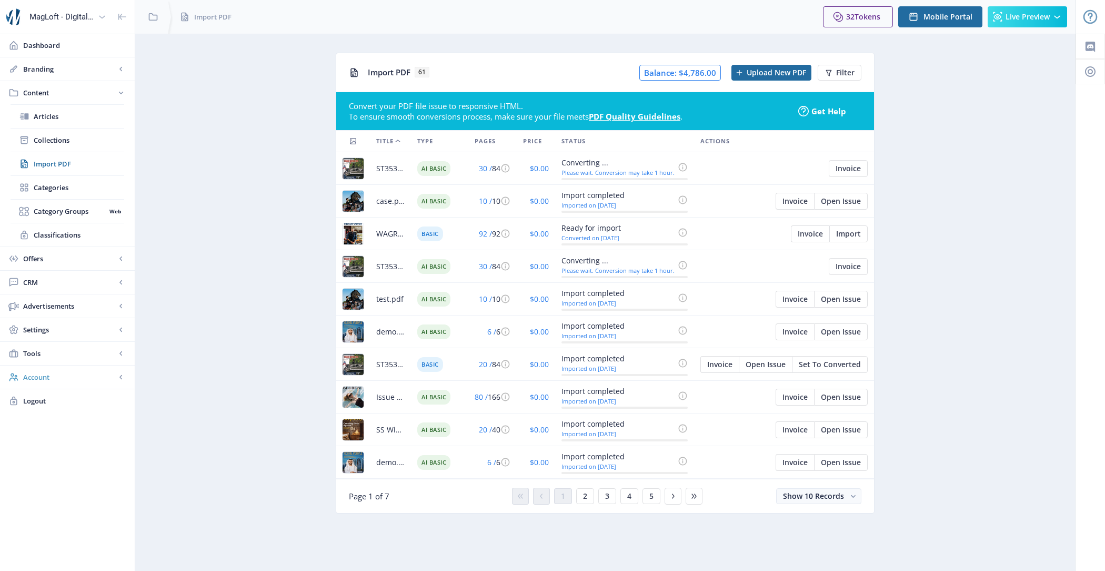
click at [60, 376] on span "Account" at bounding box center [69, 377] width 93 height 11
click at [76, 261] on span "Profile" at bounding box center [79, 258] width 91 height 11
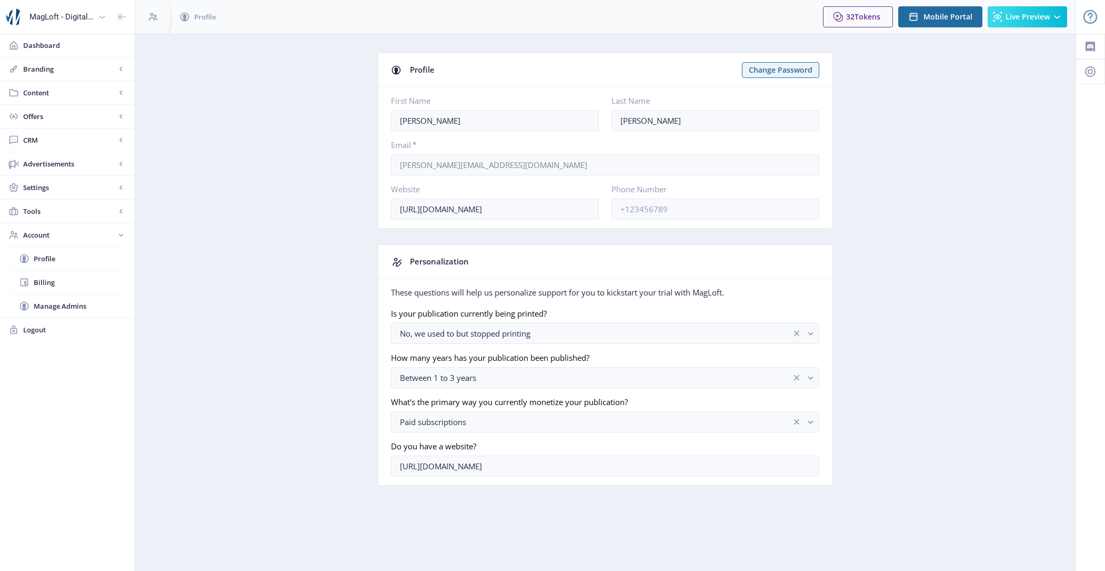
click at [282, 211] on app-account-profile "Profile Change Password First Name Nick Last Name Martin Email * nick@nickmarti…" at bounding box center [605, 277] width 903 height 449
click at [64, 112] on span "Offers" at bounding box center [69, 116] width 93 height 11
click at [61, 88] on span "Content" at bounding box center [69, 92] width 93 height 11
click at [72, 155] on link "Import PDF" at bounding box center [68, 163] width 114 height 23
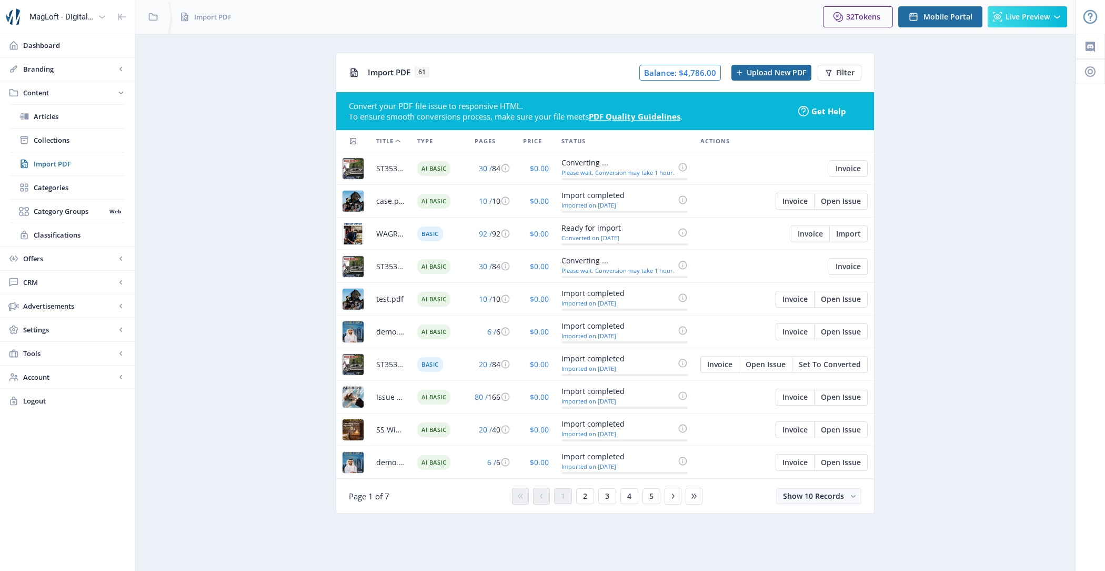
drag, startPoint x: 424, startPoint y: 202, endPoint x: 449, endPoint y: 202, distance: 25.3
click at [449, 202] on span "AI Basic" at bounding box center [433, 201] width 33 height 15
